Goal: Transaction & Acquisition: Purchase product/service

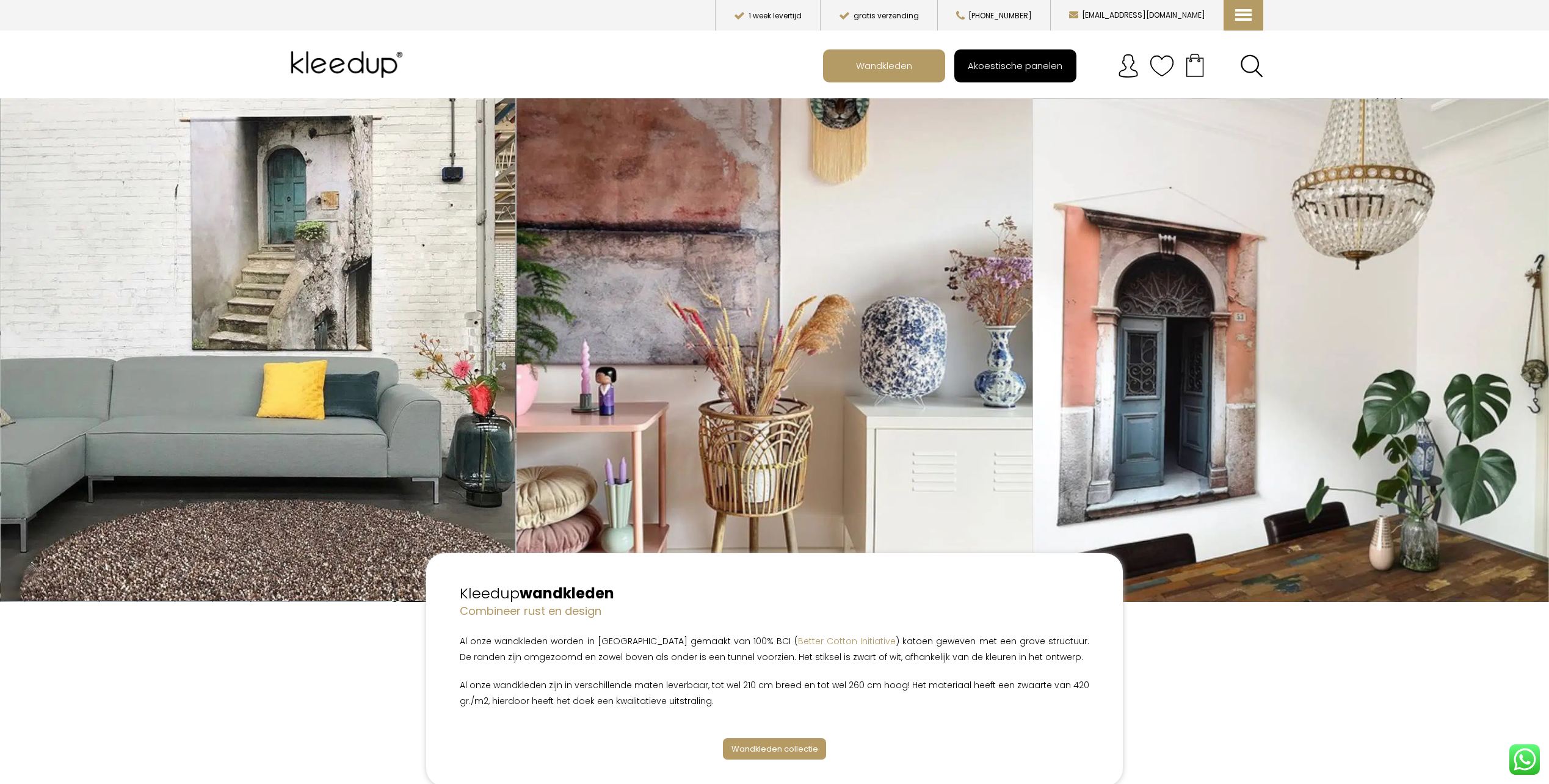
click at [996, 64] on span "Akoestische panelen" at bounding box center [1015, 65] width 108 height 23
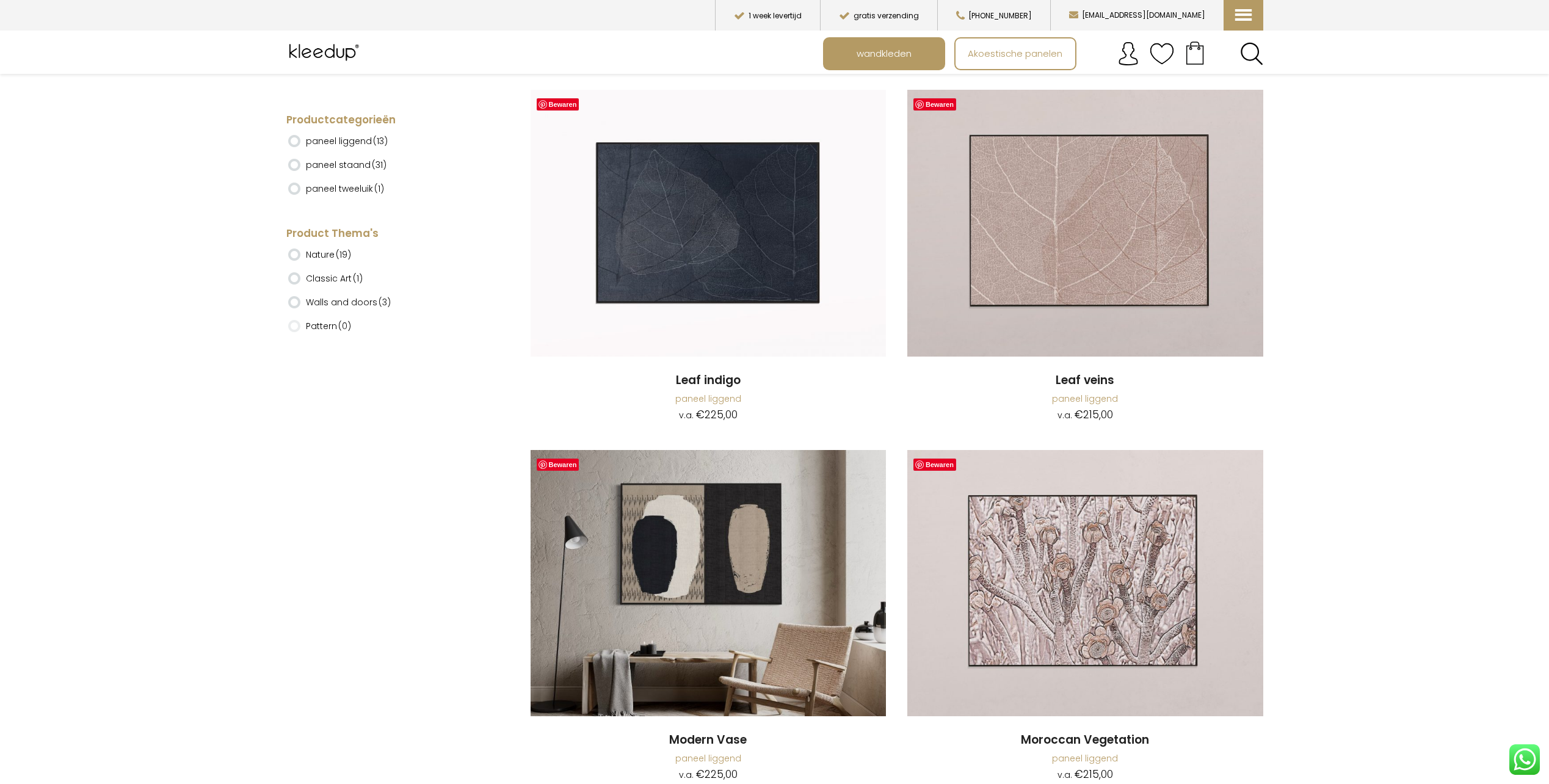
scroll to position [2380, 0]
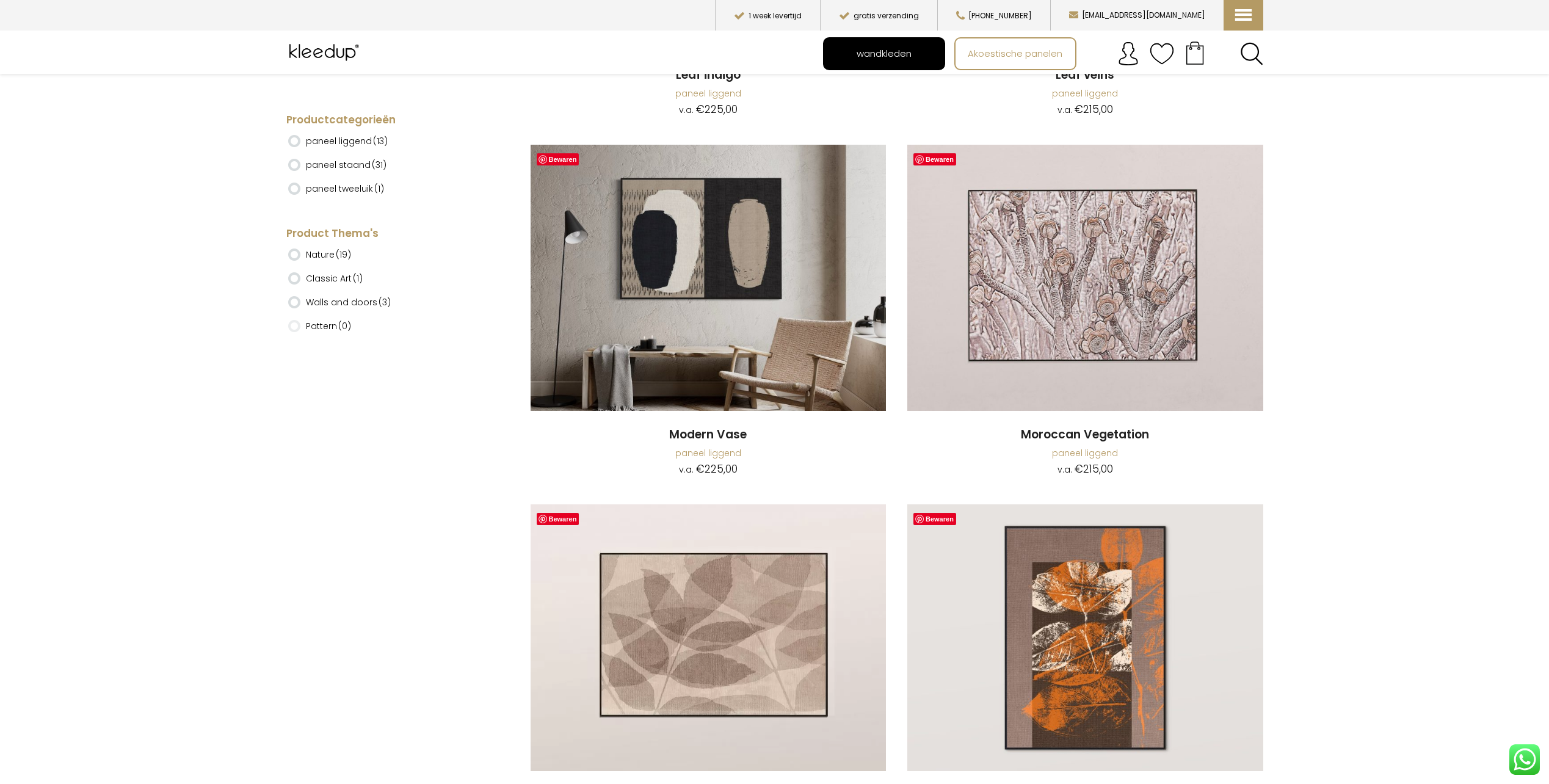
click at [865, 46] on span "wandkleden" at bounding box center [884, 53] width 69 height 23
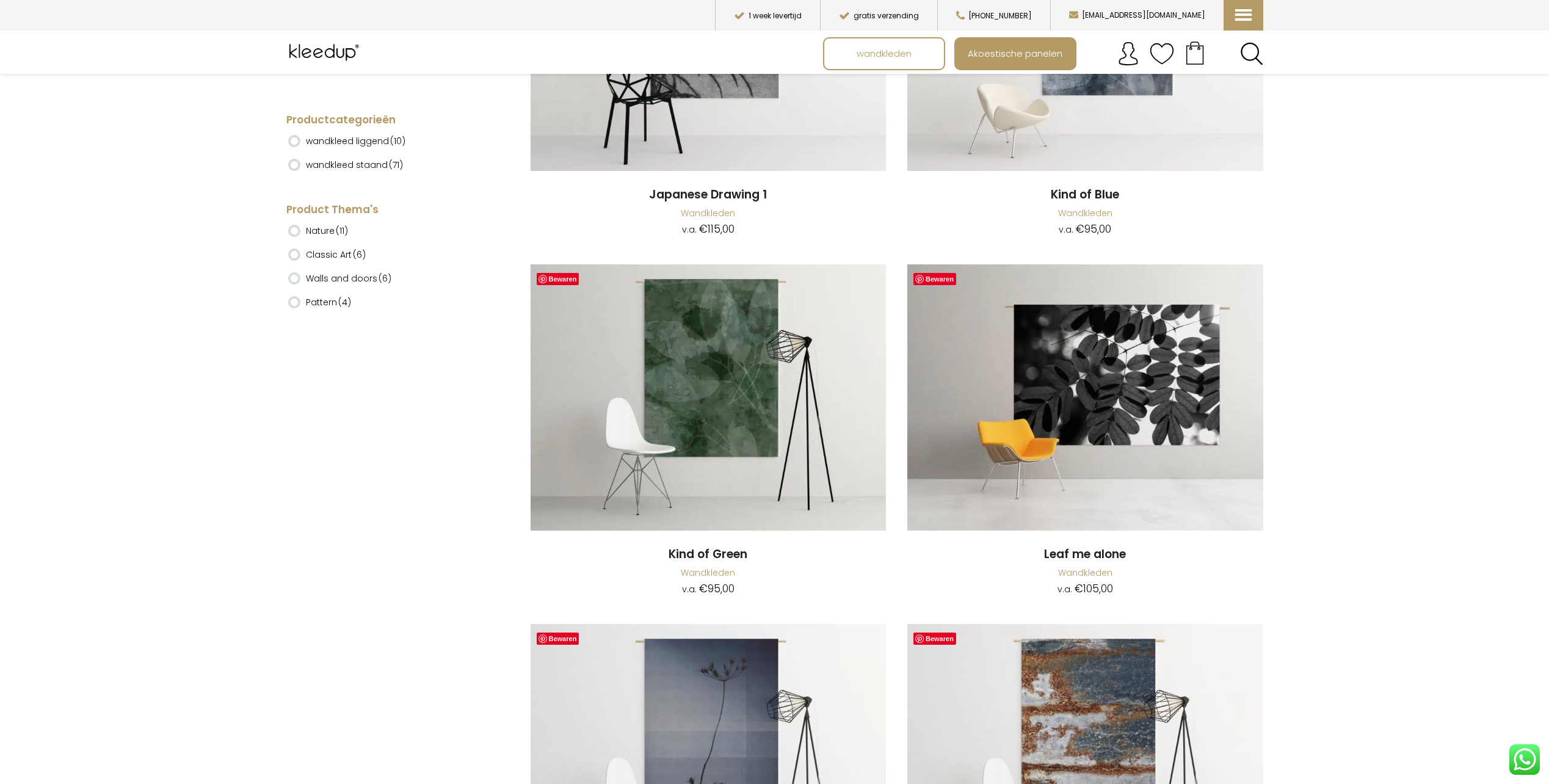
scroll to position [9034, 0]
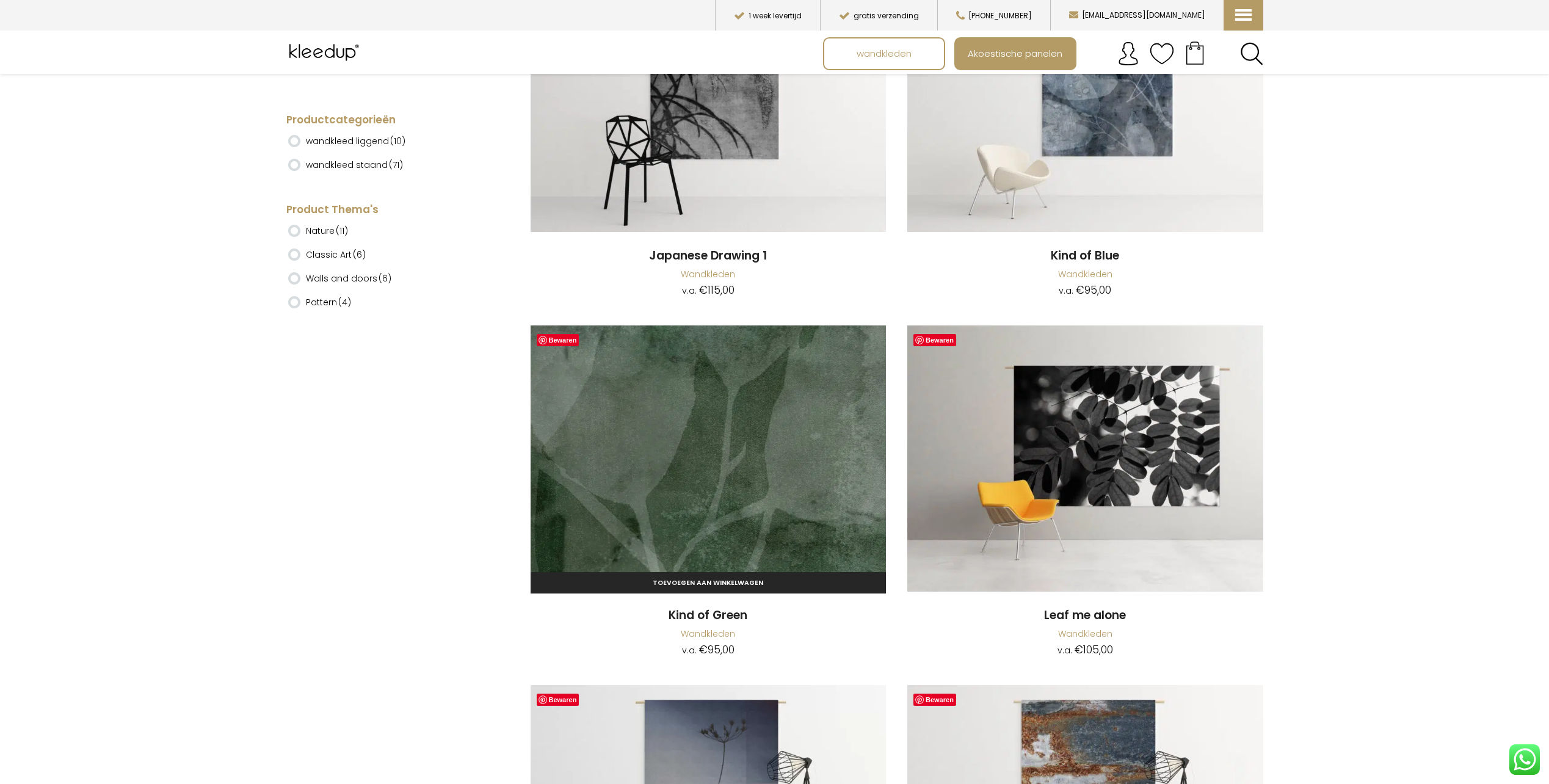
click at [739, 444] on img at bounding box center [709, 459] width 356 height 267
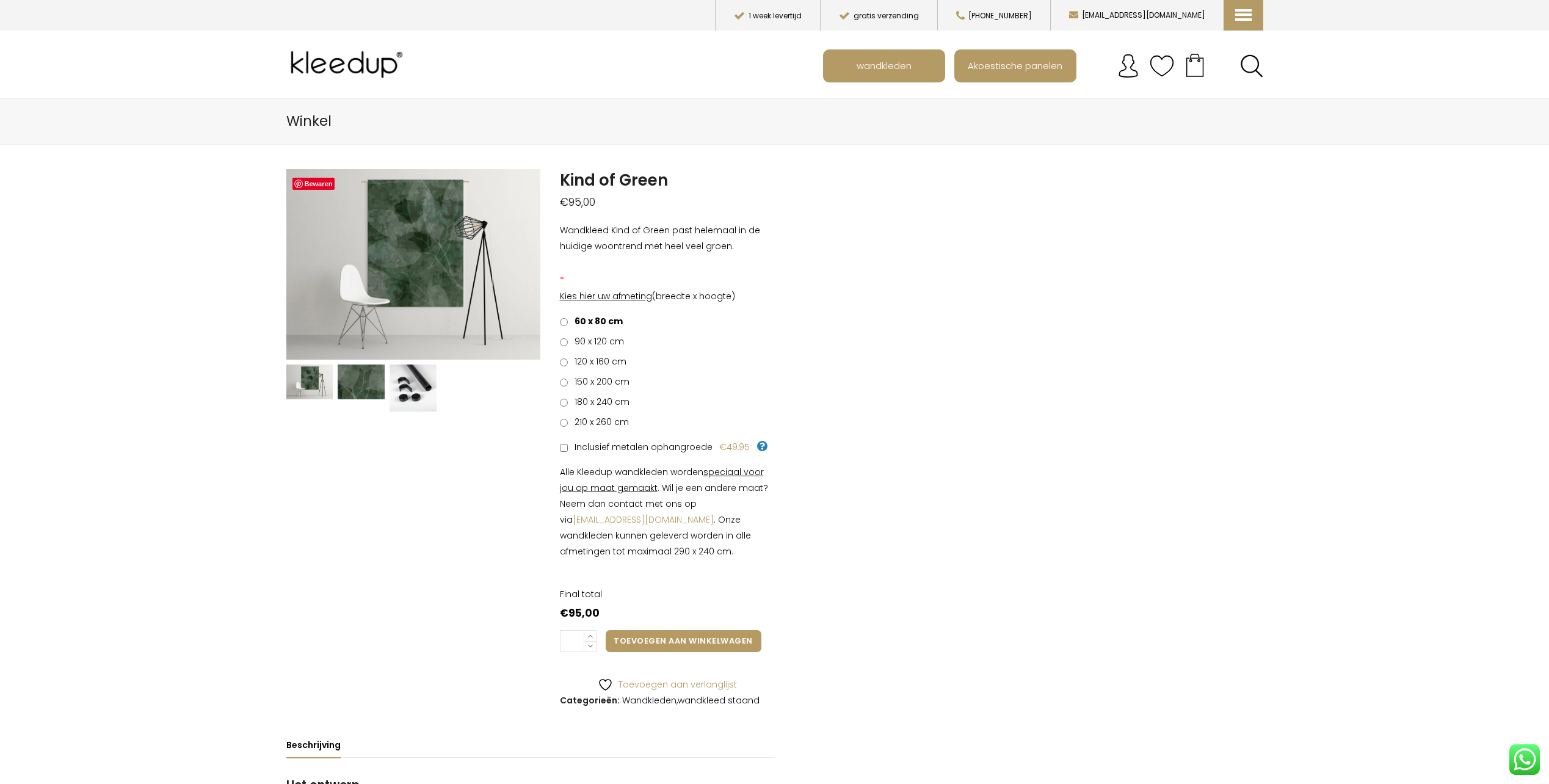
click at [600, 420] on span "210 x 260 cm" at bounding box center [599, 422] width 59 height 12
click at [581, 400] on span "180 x 240 cm" at bounding box center [600, 401] width 59 height 12
click at [587, 386] on span "150 x 200 cm" at bounding box center [600, 381] width 59 height 12
click at [582, 357] on span "120 x 160 cm" at bounding box center [598, 361] width 56 height 12
